Goal: Task Accomplishment & Management: Use online tool/utility

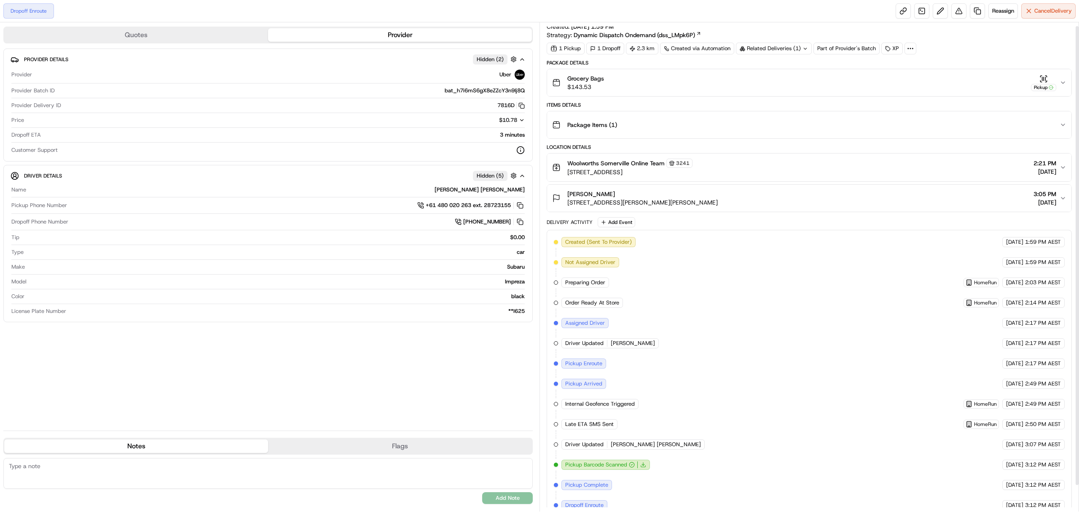
scroll to position [32, 0]
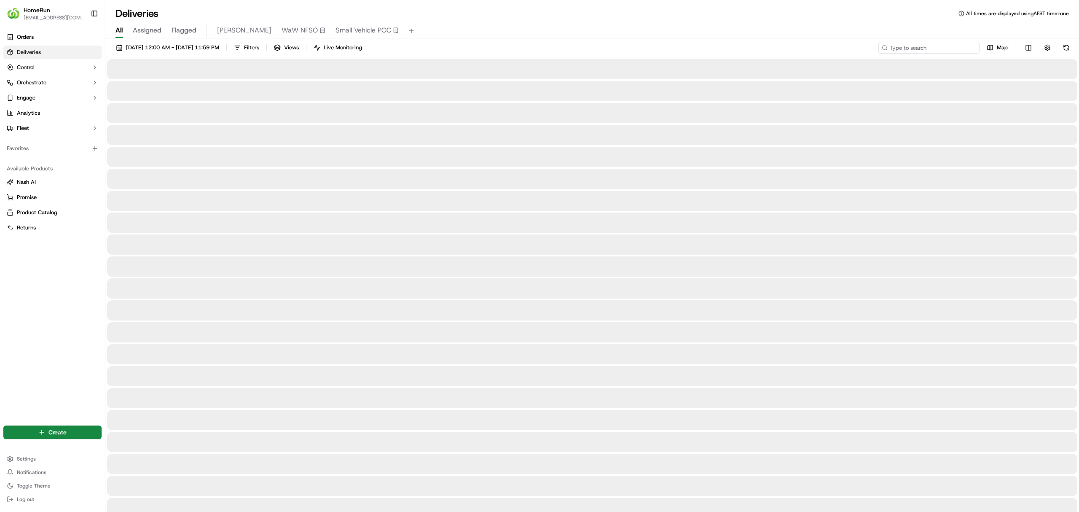
click at [924, 44] on input at bounding box center [928, 48] width 101 height 12
paste input "269695913"
type input "269695913"
click at [943, 45] on input "269695913" at bounding box center [928, 48] width 101 height 12
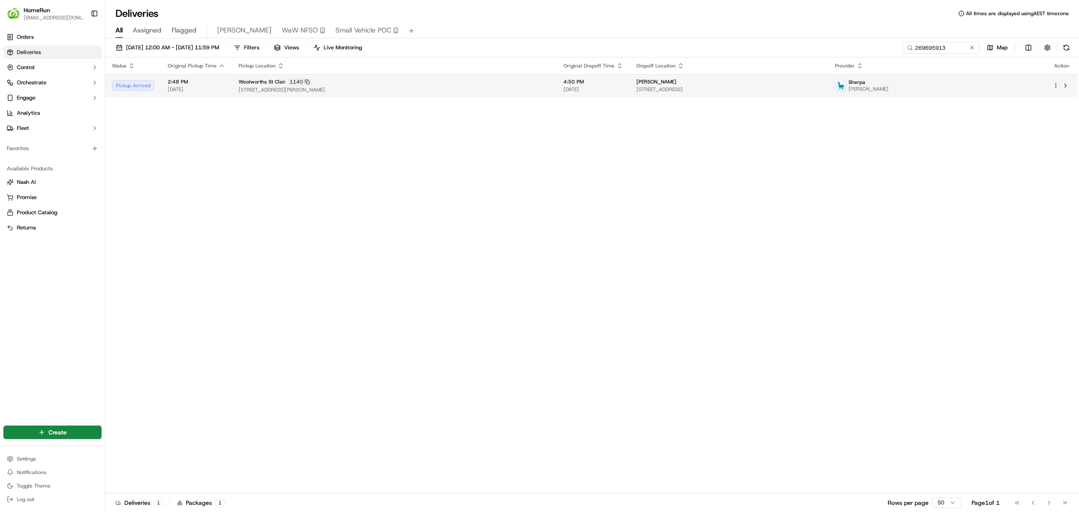
click at [403, 88] on span "[STREET_ADDRESS][PERSON_NAME]" at bounding box center [394, 89] width 311 height 7
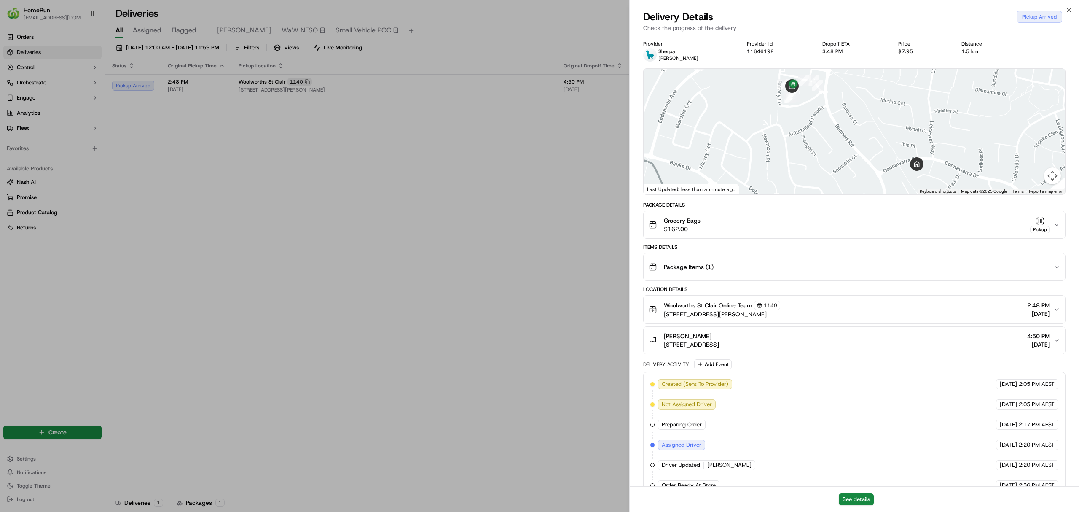
click at [852, 491] on div "See details" at bounding box center [854, 499] width 449 height 26
click at [869, 494] on button "See details" at bounding box center [856, 499] width 35 height 12
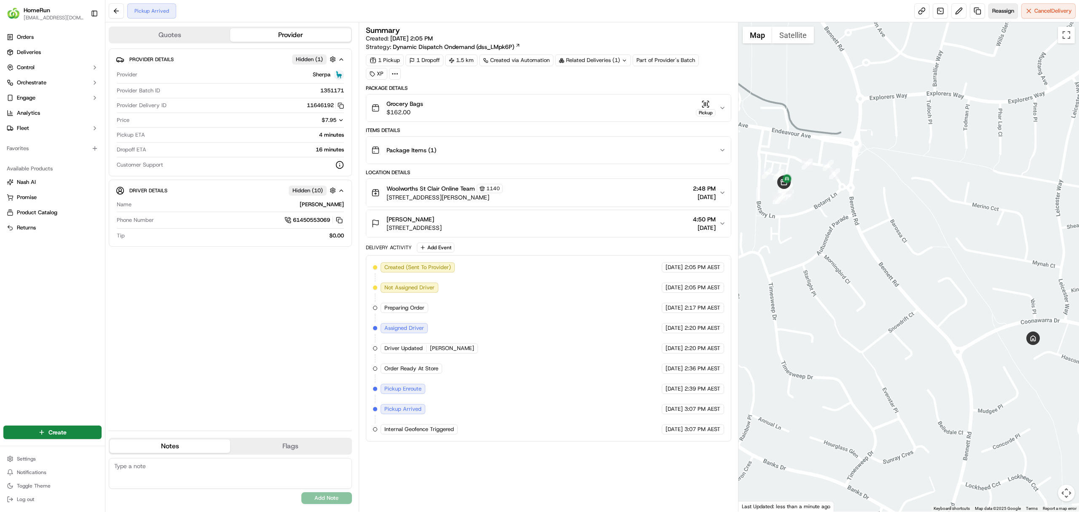
click at [1012, 13] on button "Reassign" at bounding box center [1002, 10] width 29 height 15
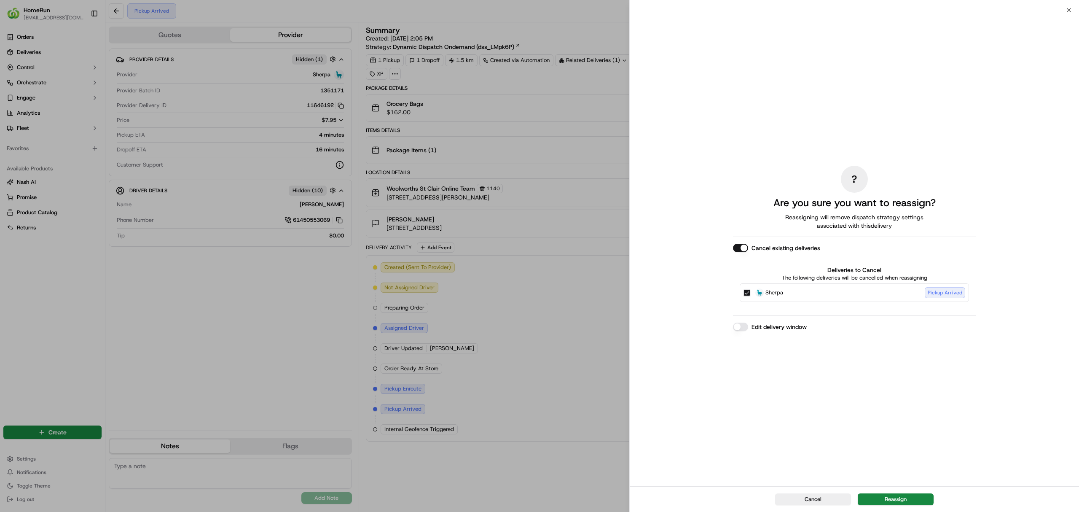
click at [905, 493] on div "Cancel Reassign" at bounding box center [854, 499] width 449 height 26
click at [901, 496] on button "Reassign" at bounding box center [896, 499] width 76 height 12
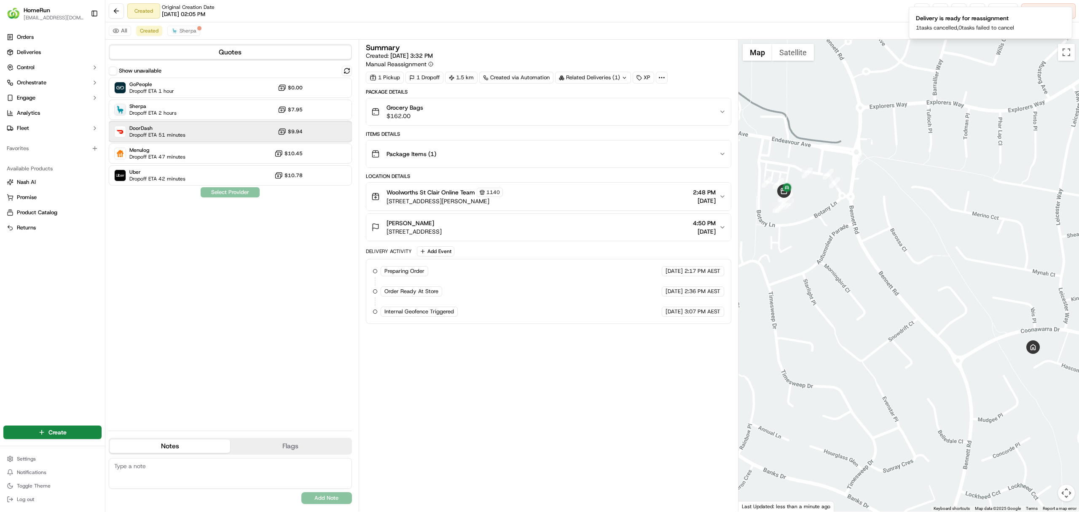
click at [190, 132] on div "DoorDash Dropoff ETA 51 minutes $9.94" at bounding box center [230, 131] width 243 height 20
click at [237, 192] on button "Assign Provider" at bounding box center [230, 192] width 60 height 10
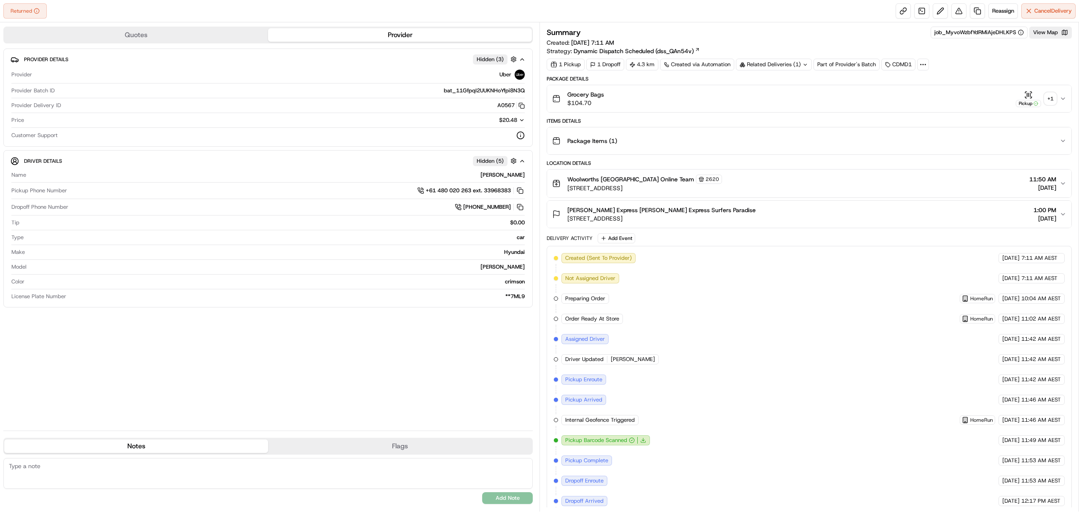
scroll to position [73, 0]
